Goal: Find specific page/section

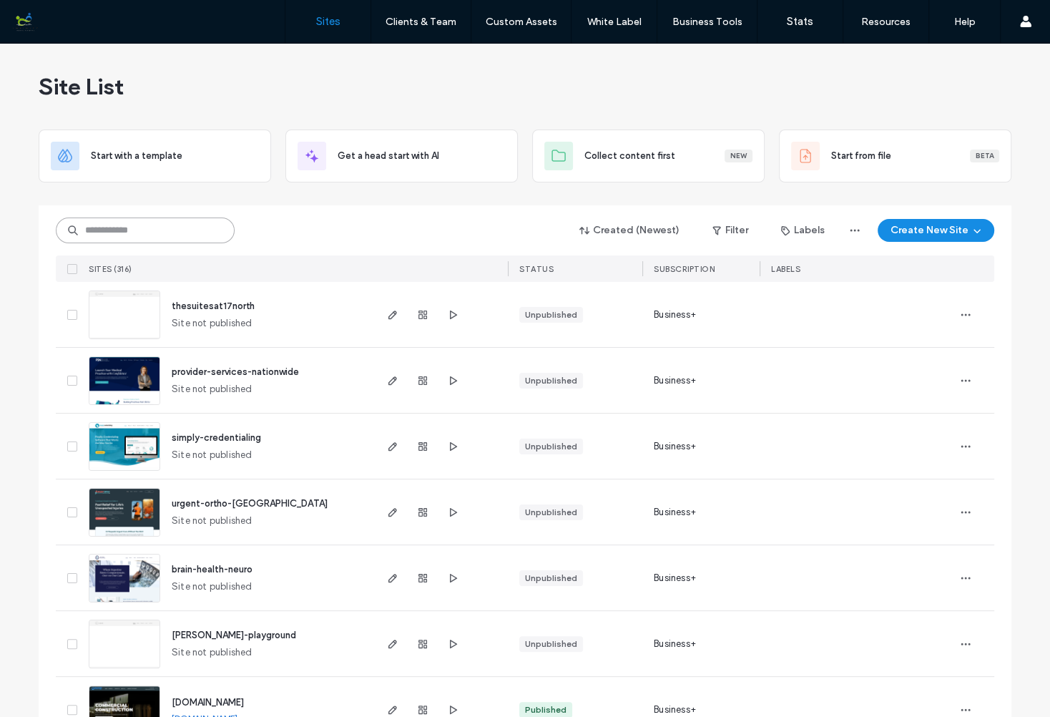
click at [167, 230] on input at bounding box center [145, 230] width 179 height 26
drag, startPoint x: 144, startPoint y: 226, endPoint x: 44, endPoint y: 231, distance: 100.3
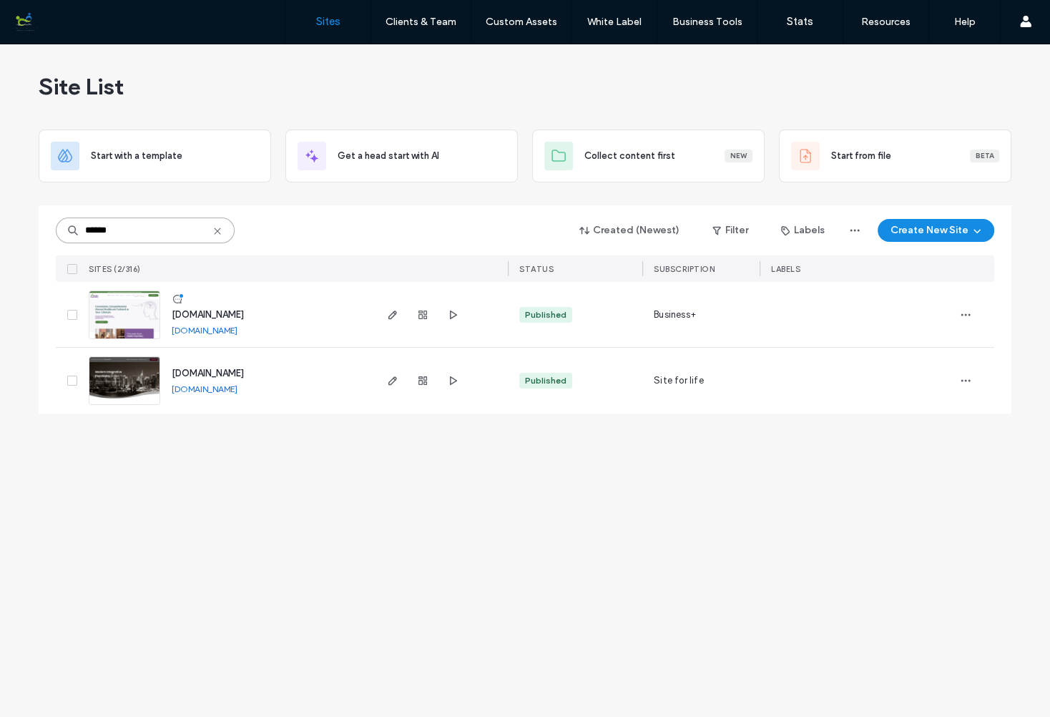
type input "******"
click at [130, 316] on img at bounding box center [124, 339] width 70 height 97
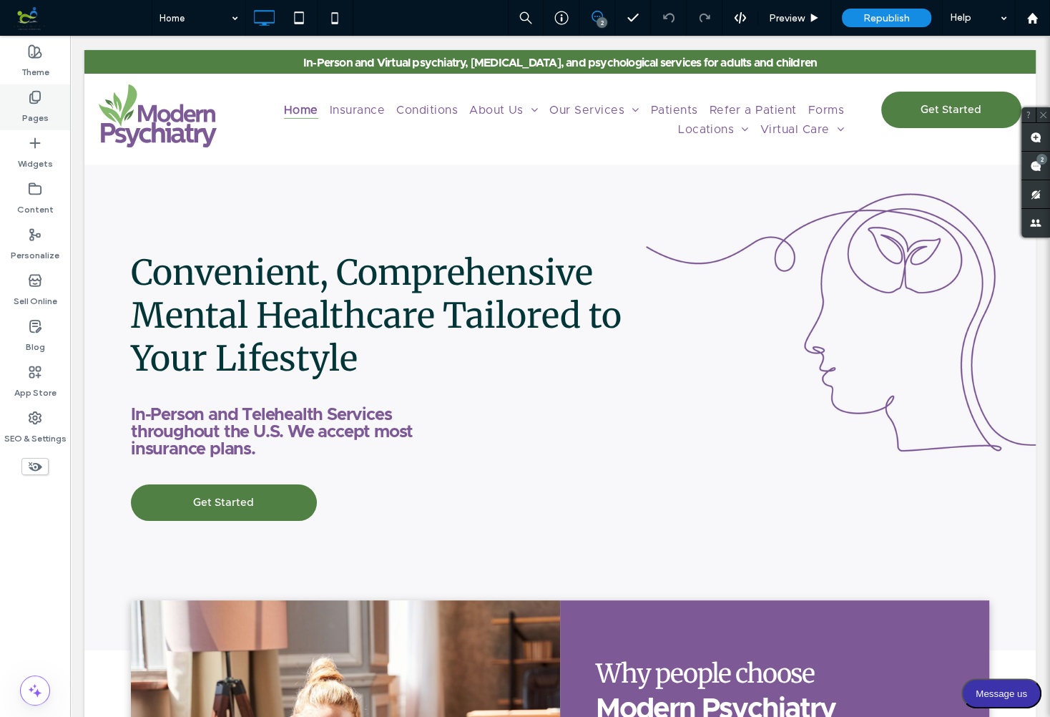
click at [38, 100] on use at bounding box center [35, 98] width 10 height 12
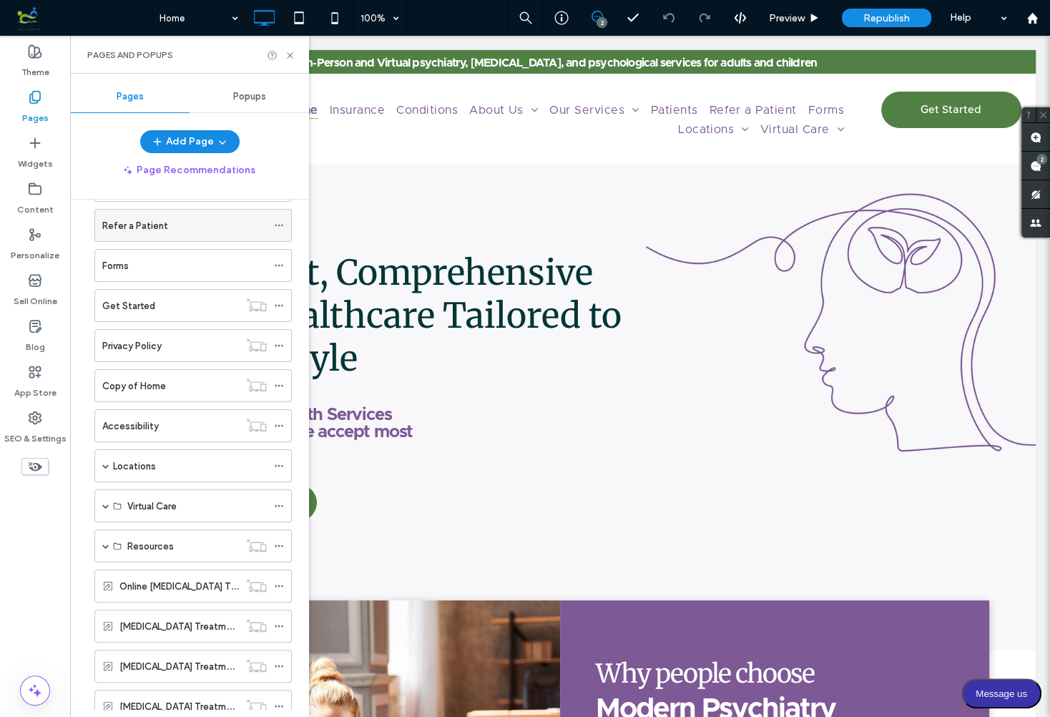
scroll to position [298, 0]
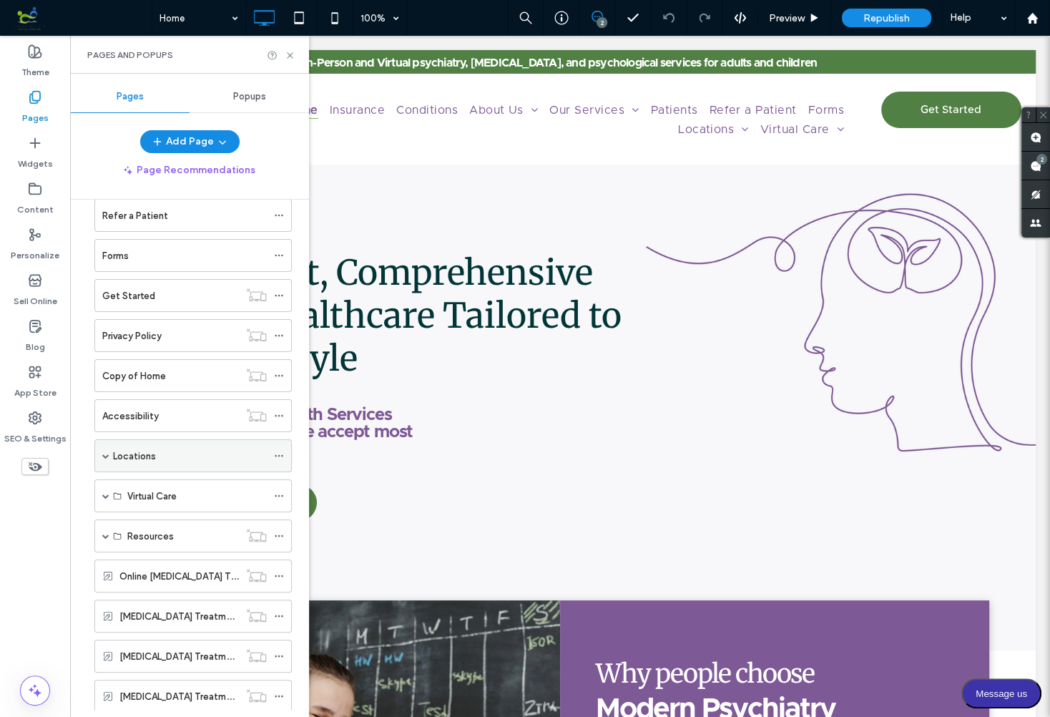
click at [105, 452] on span at bounding box center [105, 455] width 7 height 7
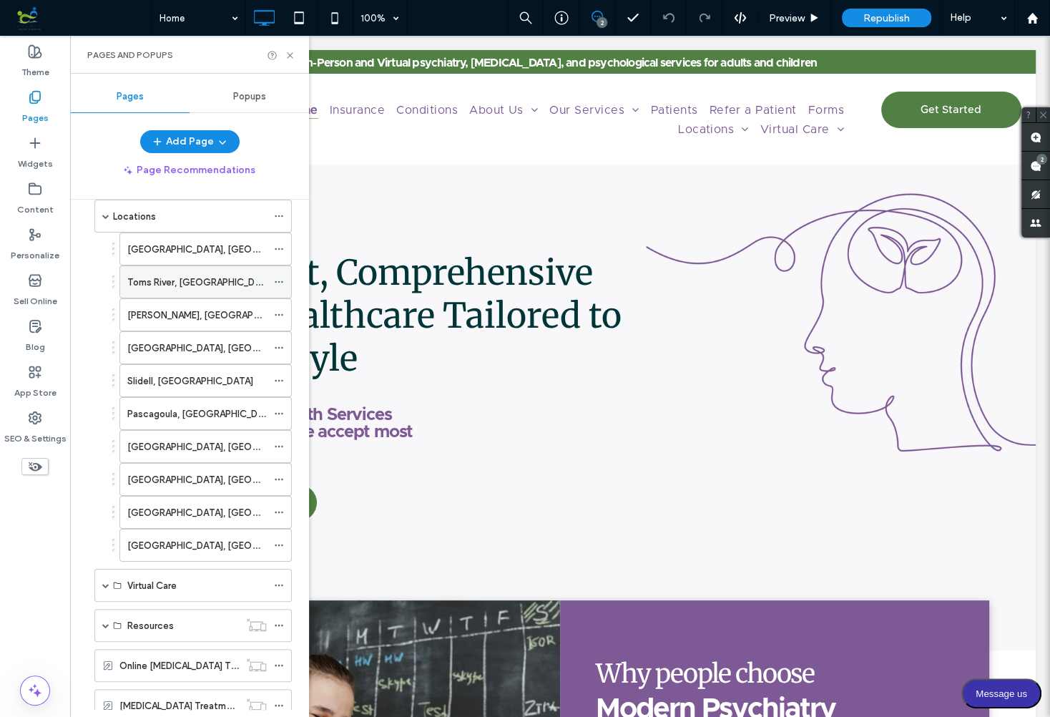
scroll to position [541, 0]
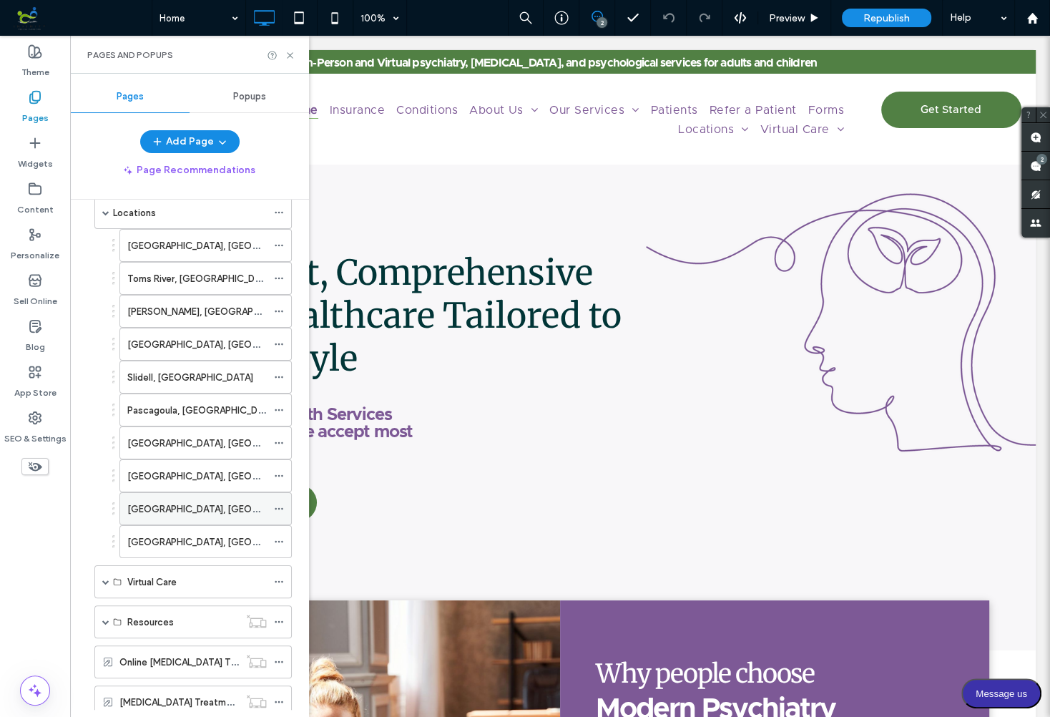
click at [201, 501] on div "Tomball, TX" at bounding box center [196, 508] width 139 height 15
click at [288, 57] on icon at bounding box center [290, 55] width 11 height 11
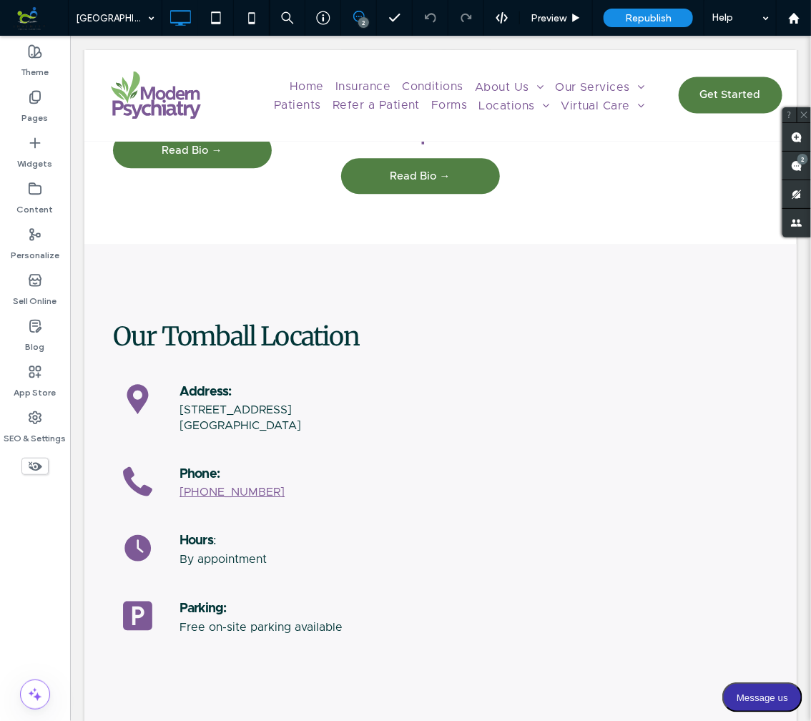
scroll to position [3208, 0]
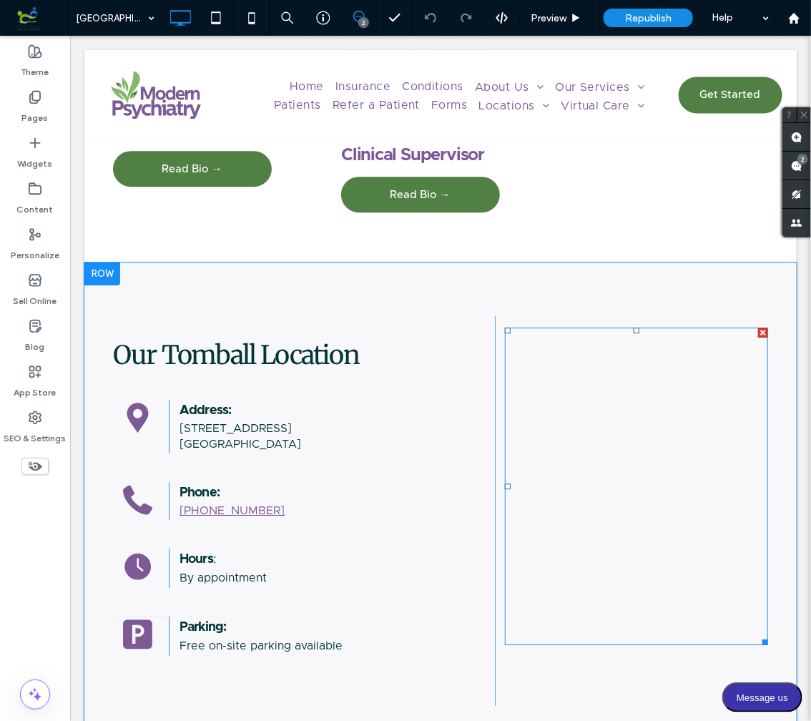
click at [602, 327] on span at bounding box center [635, 486] width 263 height 318
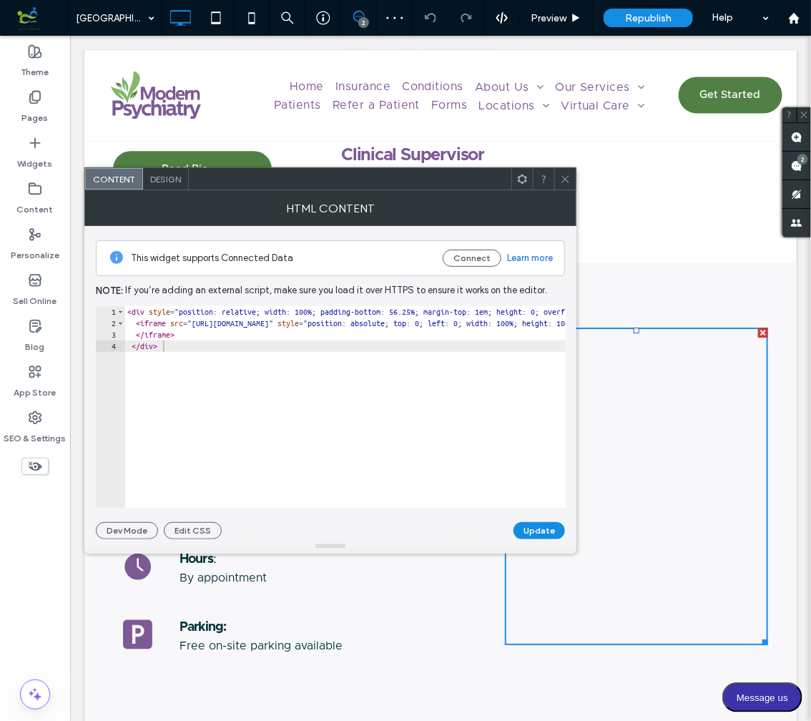
click at [564, 180] on use at bounding box center [564, 178] width 7 height 7
